Goal: Information Seeking & Learning: Learn about a topic

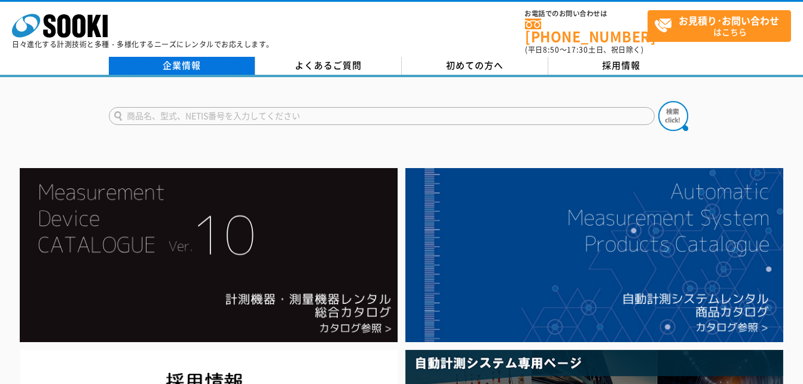
click at [187, 60] on link "企業情報" at bounding box center [182, 66] width 146 height 18
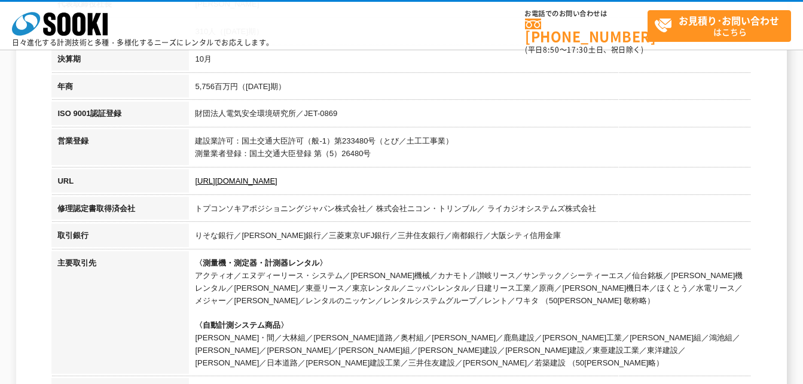
scroll to position [359, 0]
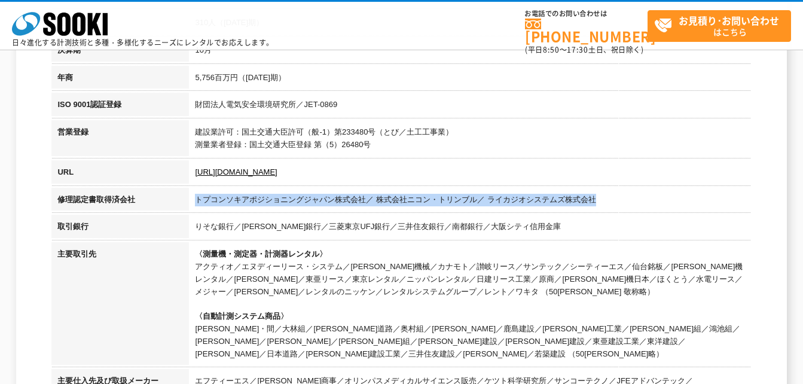
drag, startPoint x: 197, startPoint y: 200, endPoint x: 626, endPoint y: 200, distance: 428.7
click at [626, 200] on td "トプコンソキアポジショニングジャパン株式会社／ 株式会社ニコン・トリンブル／ ライカジオシステムズ株式会社" at bounding box center [470, 202] width 562 height 28
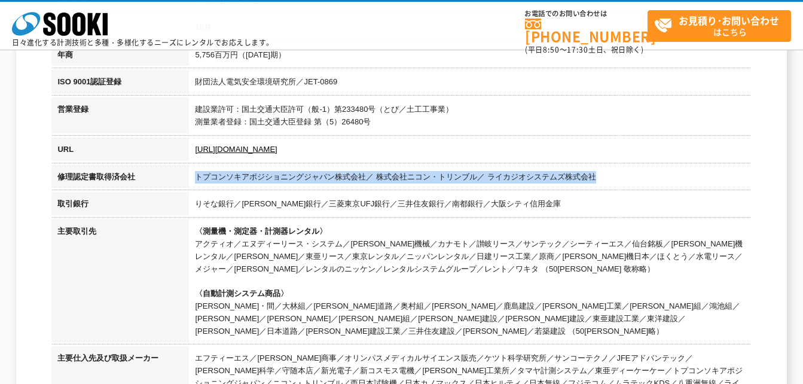
scroll to position [419, 0]
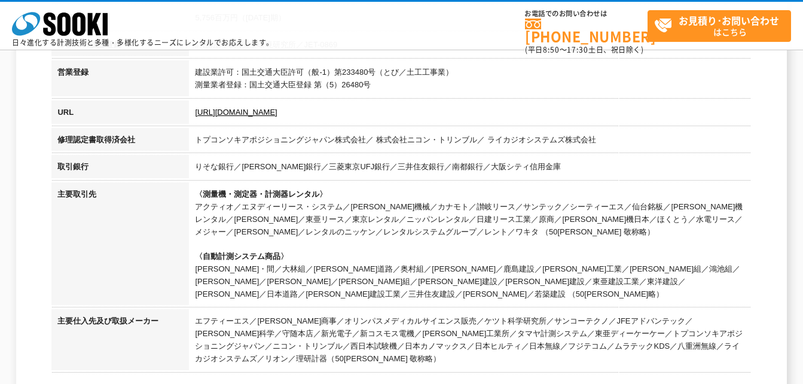
click at [182, 325] on h2 "沿革" at bounding box center [401, 363] width 700 height 132
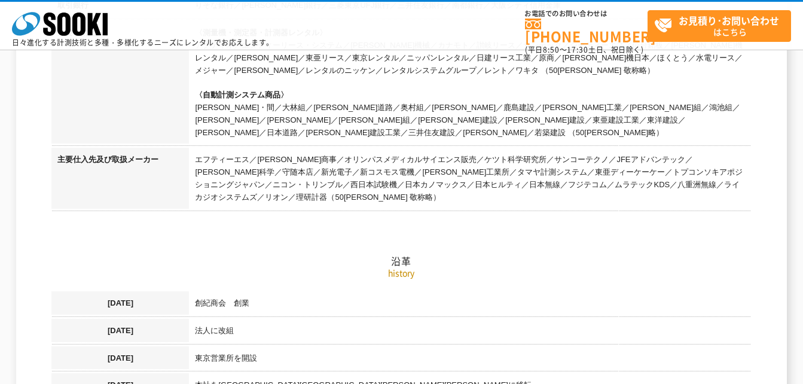
scroll to position [598, 0]
